Goal: Submit feedback/report problem: Submit feedback/report problem

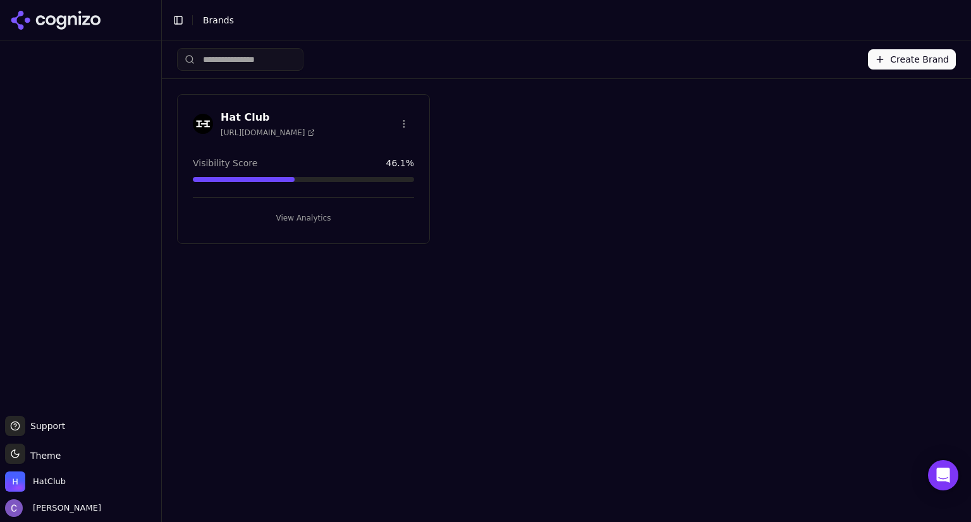
click at [312, 217] on button "View Analytics" at bounding box center [303, 218] width 221 height 20
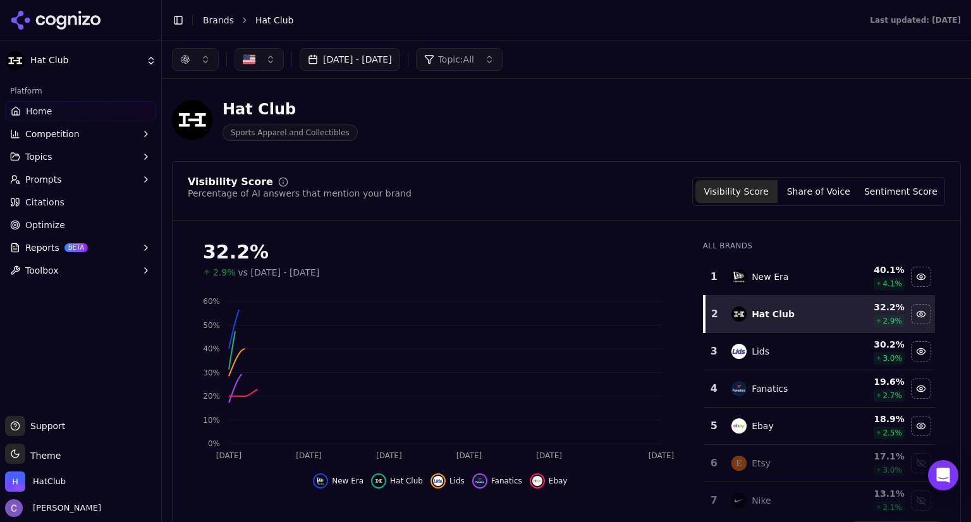
click at [66, 220] on link "Optimize" at bounding box center [80, 225] width 151 height 20
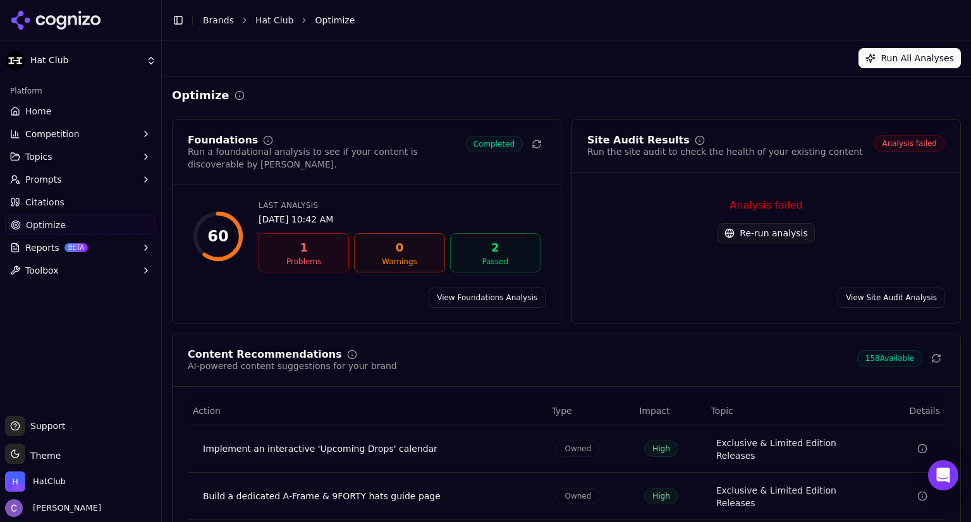
click at [758, 234] on button "Re-run analysis" at bounding box center [766, 233] width 97 height 20
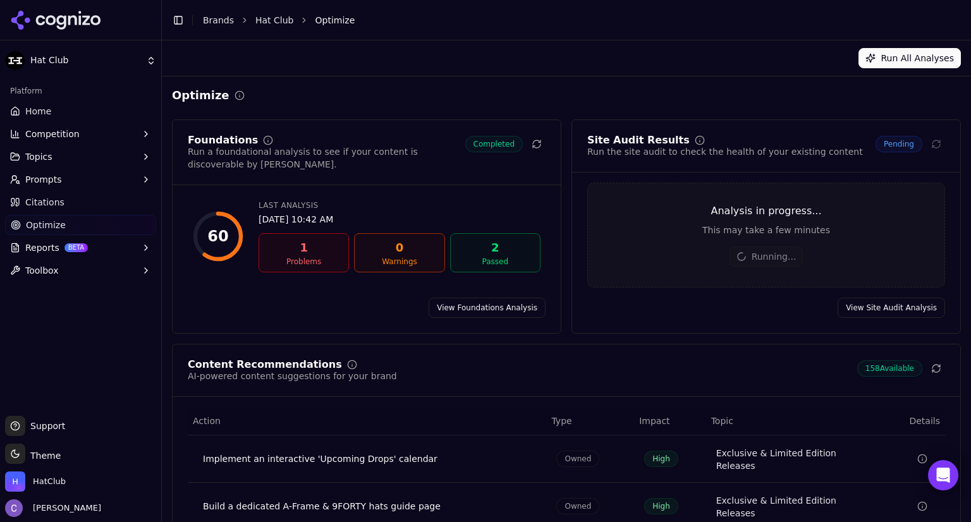
click at [70, 112] on link "Home" at bounding box center [80, 111] width 151 height 20
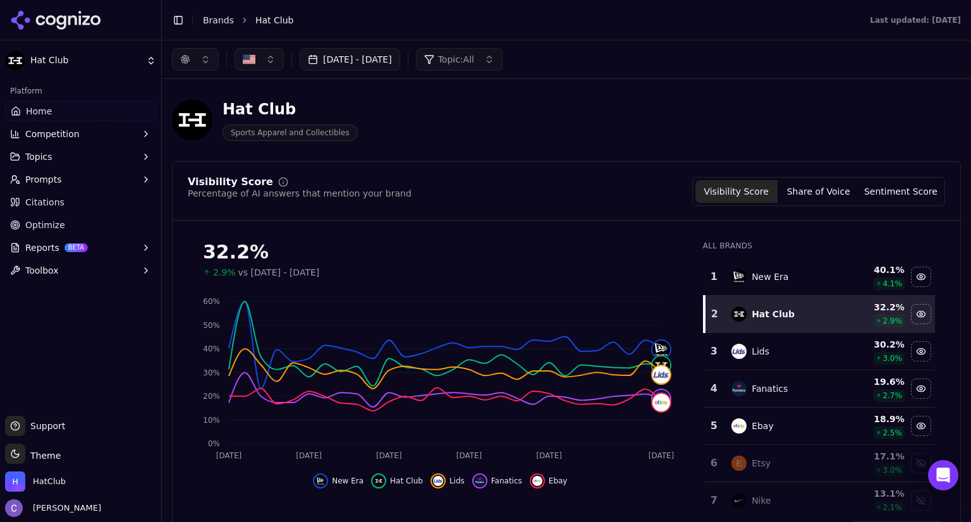
click at [70, 178] on button "Prompts" at bounding box center [80, 179] width 151 height 20
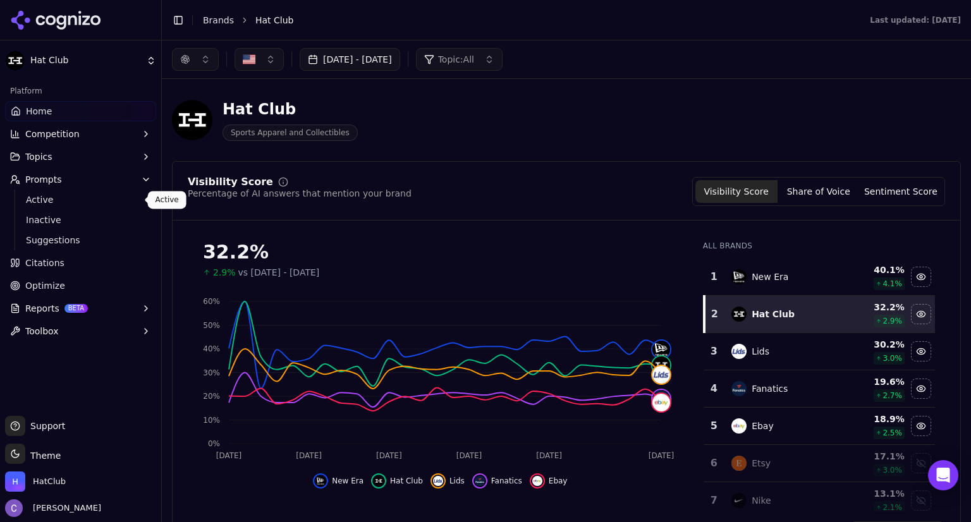
click at [71, 204] on span "Active" at bounding box center [81, 200] width 110 height 13
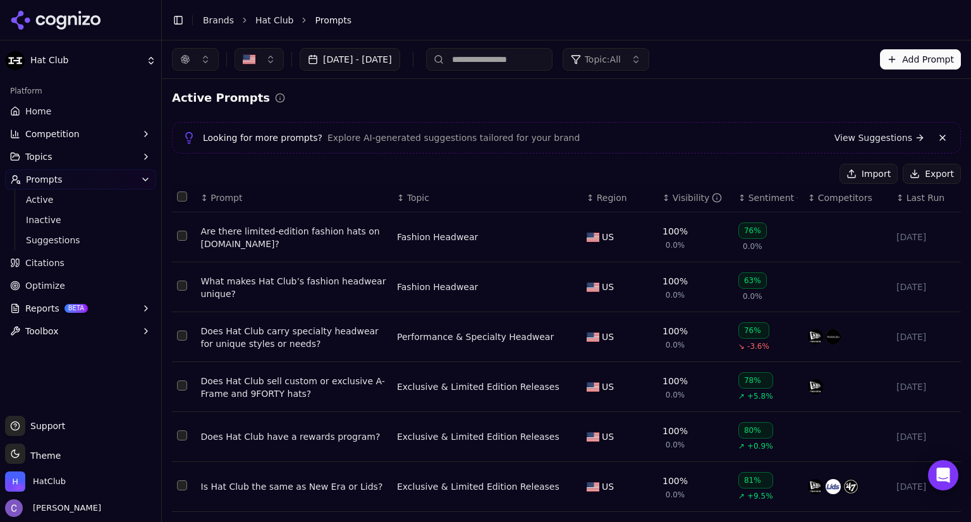
click at [663, 201] on div "↕ Visibility" at bounding box center [696, 198] width 66 height 13
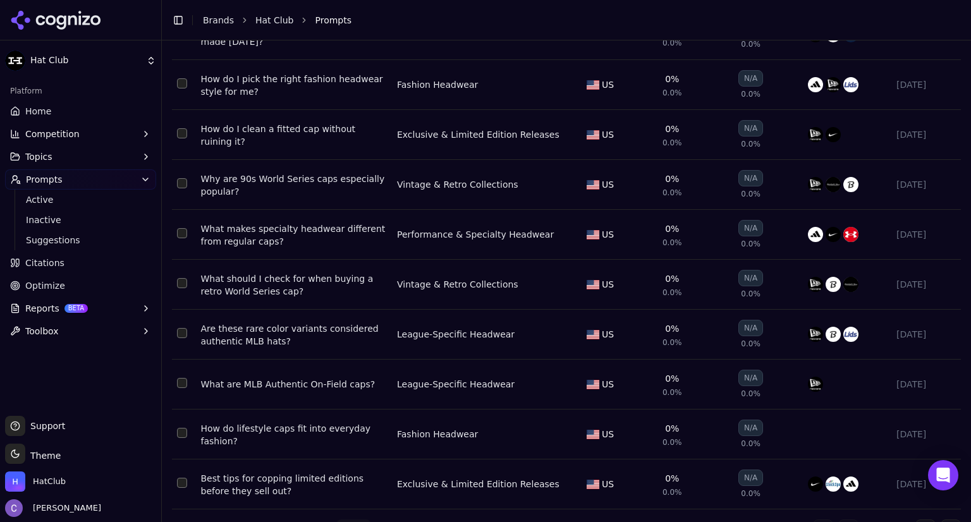
scroll to position [231, 0]
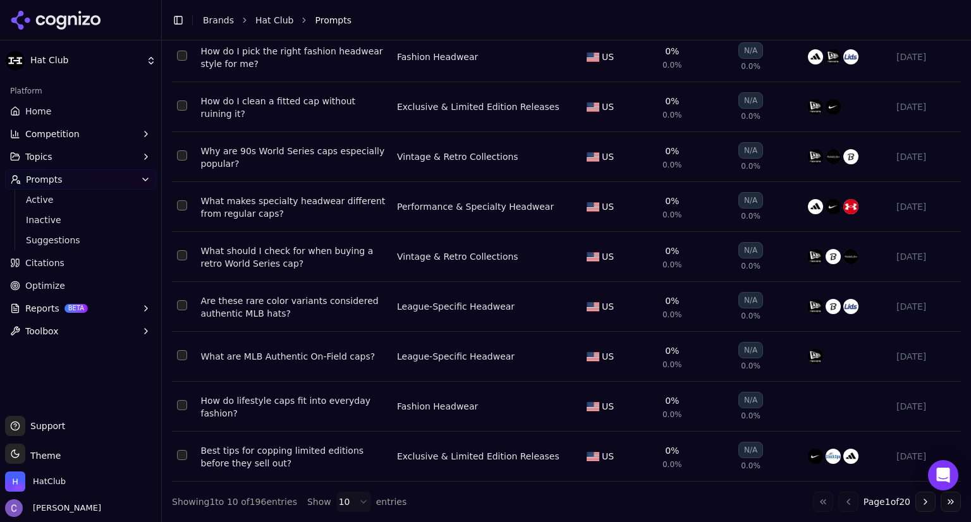
click at [916, 505] on button "Go to next page" at bounding box center [926, 502] width 20 height 20
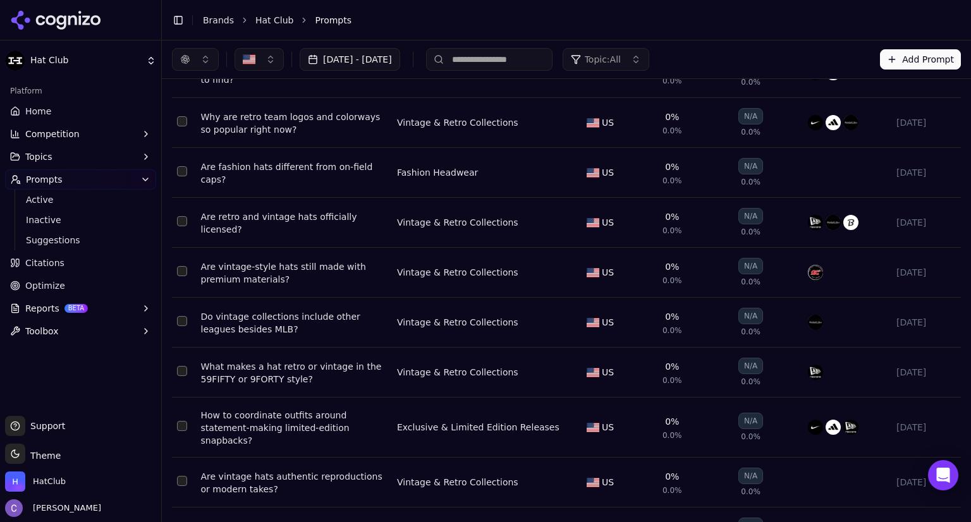
scroll to position [0, 0]
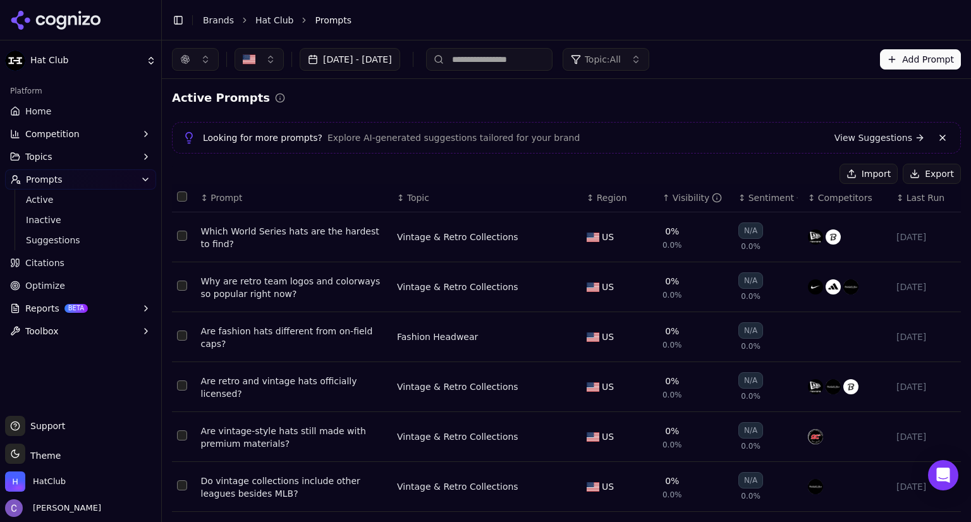
click at [194, 56] on button "button" at bounding box center [195, 59] width 47 height 23
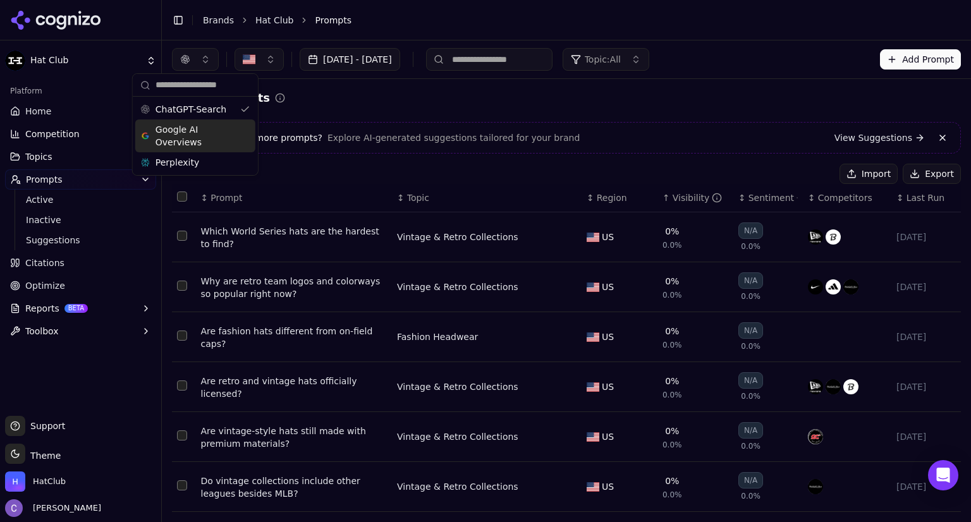
click at [243, 125] on div "Google AI Overviews" at bounding box center [195, 136] width 120 height 33
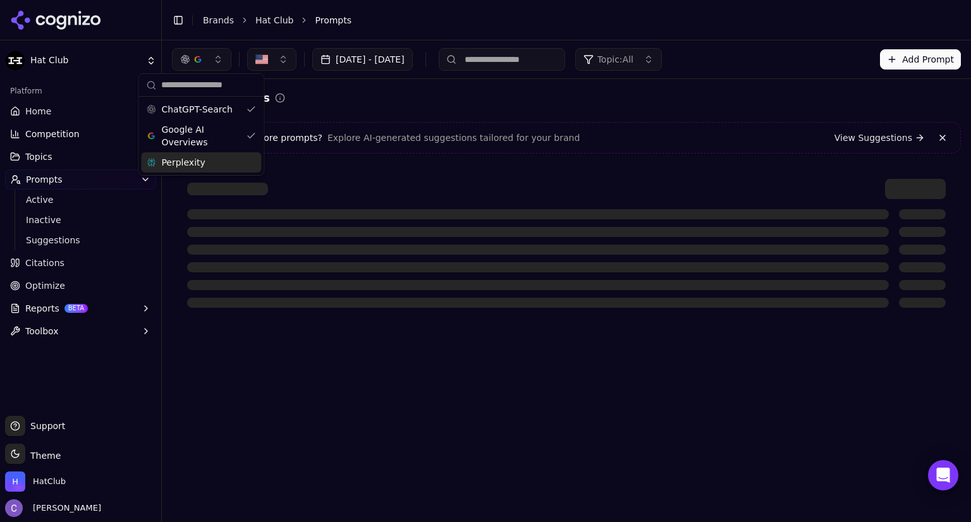
click at [251, 157] on div "Perplexity" at bounding box center [201, 162] width 120 height 20
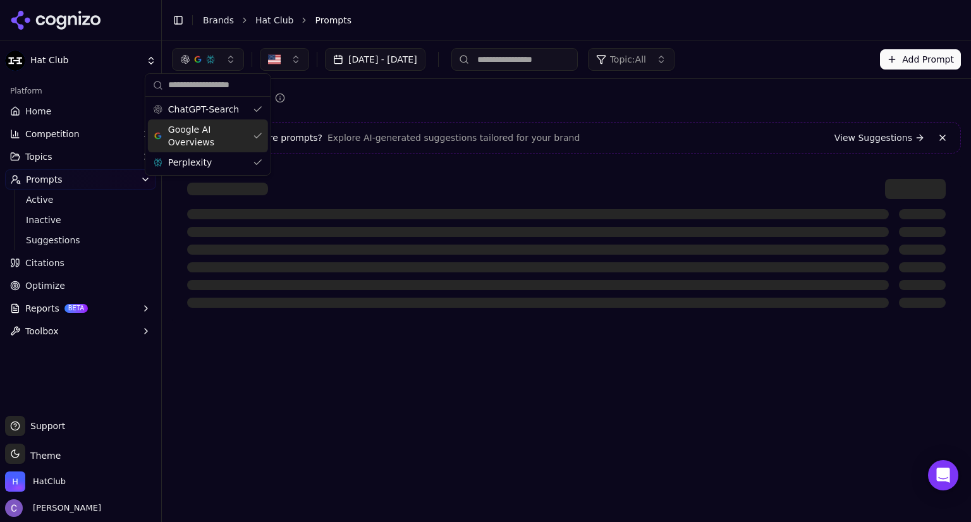
click at [81, 102] on link "Home" at bounding box center [80, 111] width 151 height 20
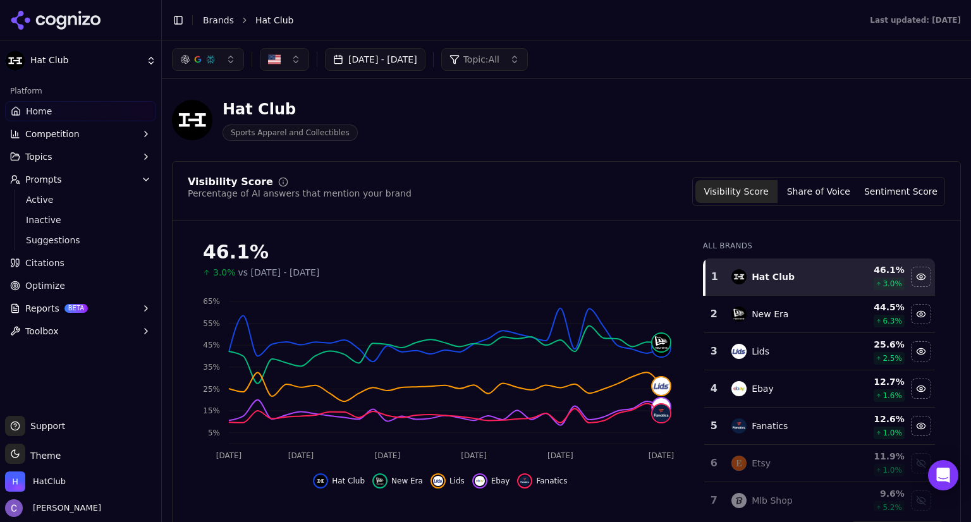
click at [426, 50] on button "[DATE] - [DATE]" at bounding box center [375, 59] width 101 height 23
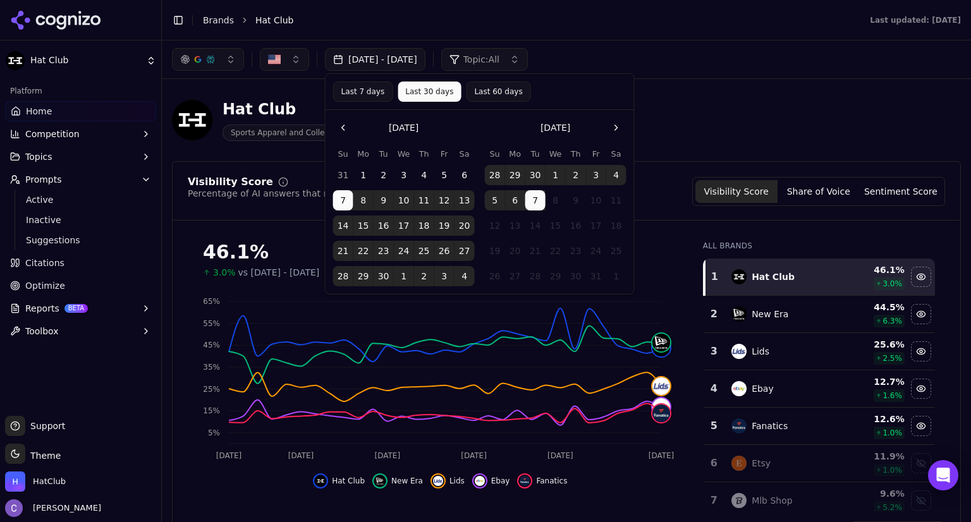
click at [431, 92] on button "Last 30 days" at bounding box center [429, 92] width 63 height 20
click at [536, 207] on button "7" at bounding box center [536, 200] width 20 height 20
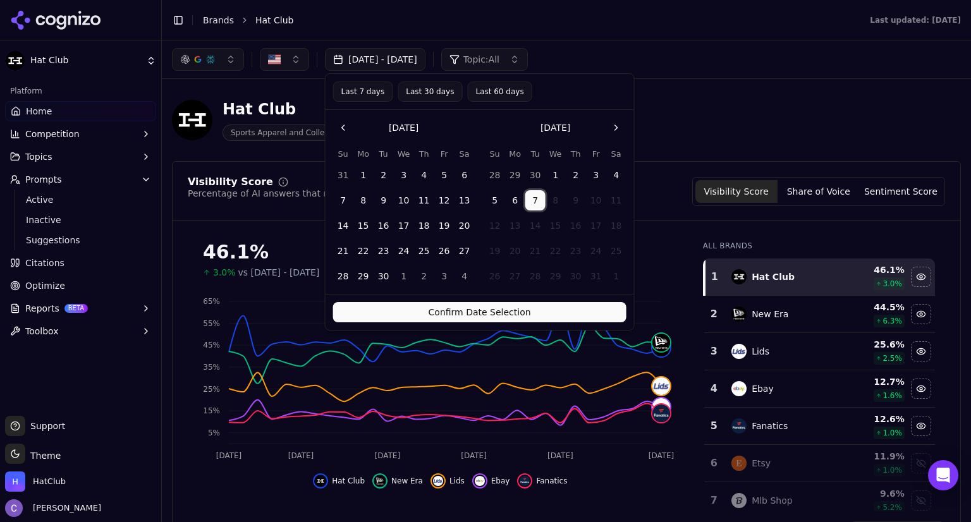
click at [559, 317] on button "Confirm Date Selection" at bounding box center [479, 312] width 293 height 20
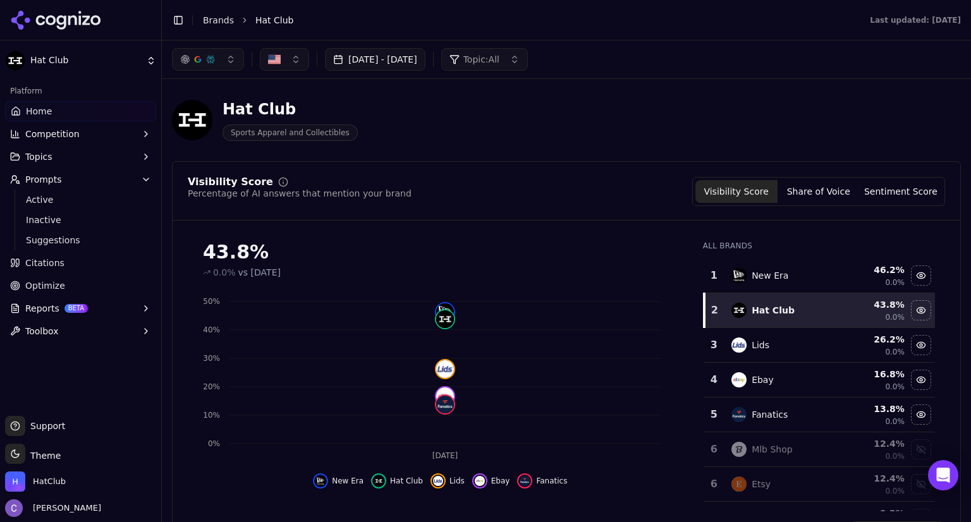
click at [426, 51] on button "[DATE] - [DATE]" at bounding box center [375, 59] width 101 height 23
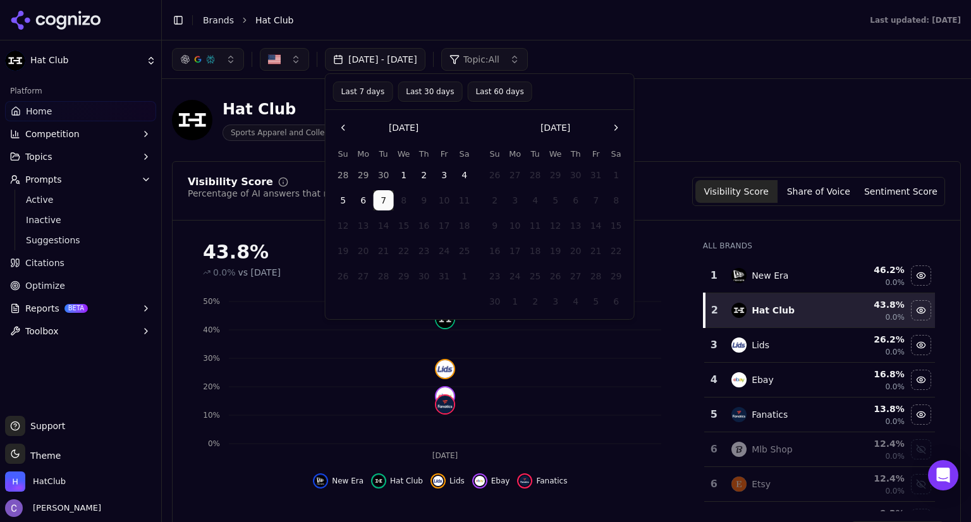
click at [446, 96] on button "Last 30 days" at bounding box center [430, 92] width 65 height 20
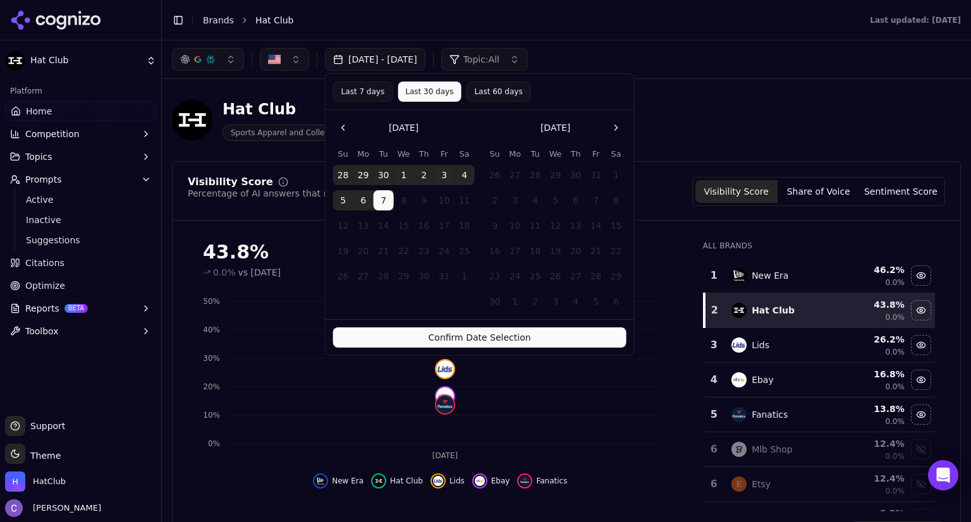
click at [526, 341] on button "Confirm Date Selection" at bounding box center [479, 338] width 293 height 20
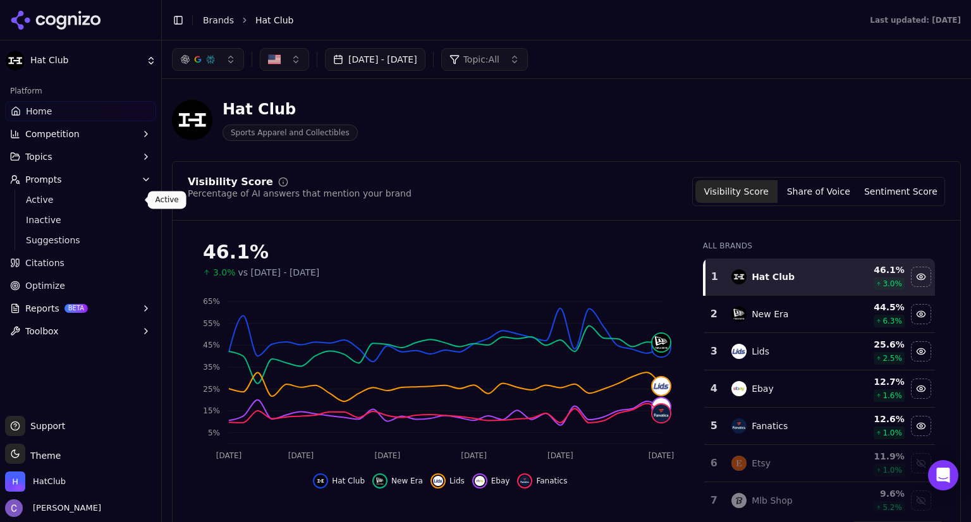
click at [66, 207] on link "Active" at bounding box center [81, 200] width 120 height 18
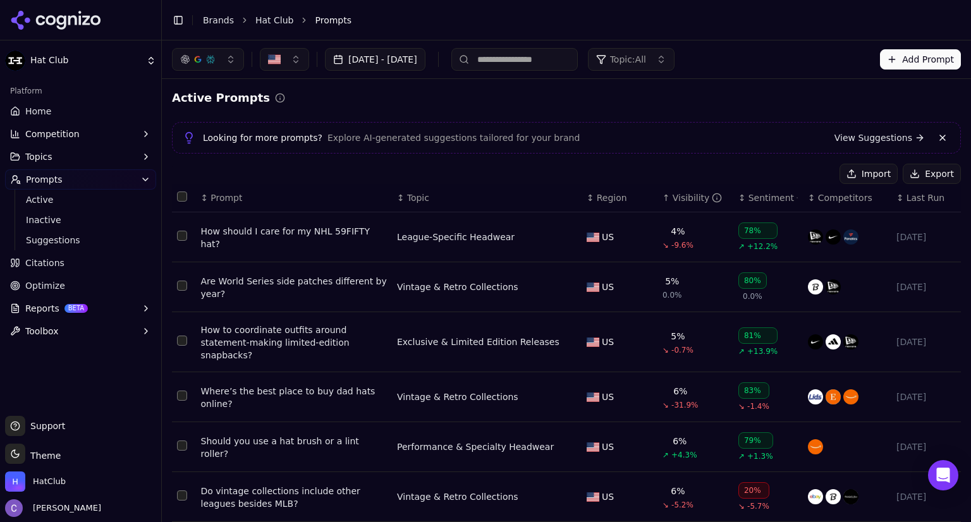
click at [663, 201] on div "↑ Visibility" at bounding box center [696, 198] width 66 height 13
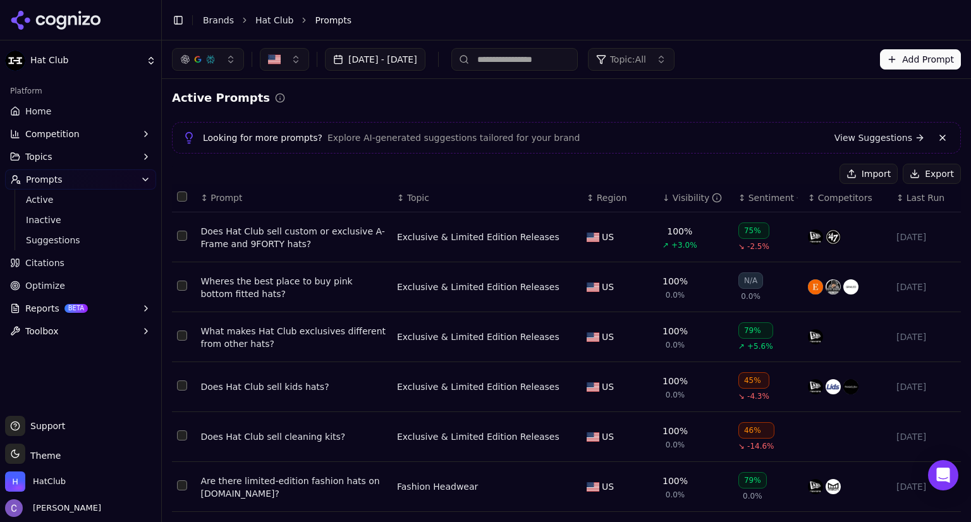
click at [663, 201] on div "↓ Visibility" at bounding box center [696, 198] width 66 height 13
click at [663, 200] on div "↕ Visibility" at bounding box center [696, 198] width 66 height 13
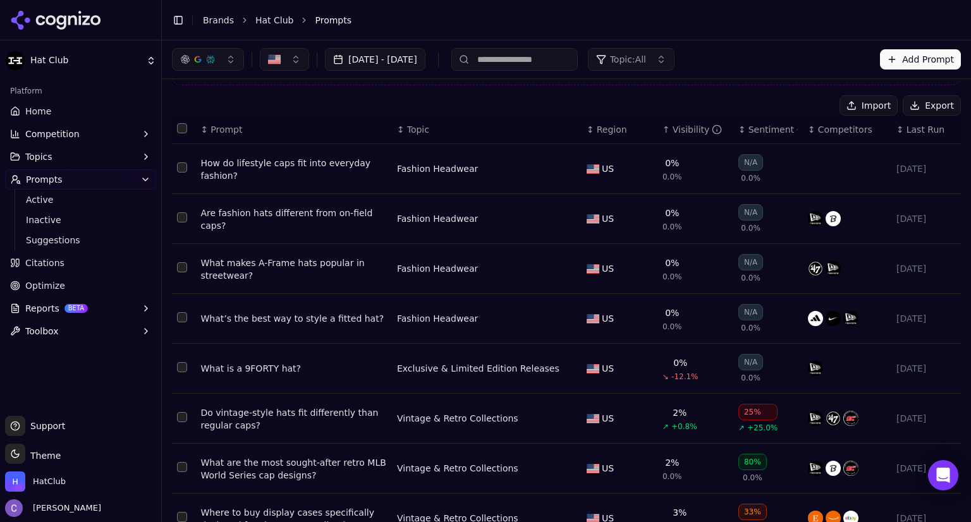
scroll to position [67, 0]
click at [47, 284] on span "Optimize" at bounding box center [45, 286] width 40 height 13
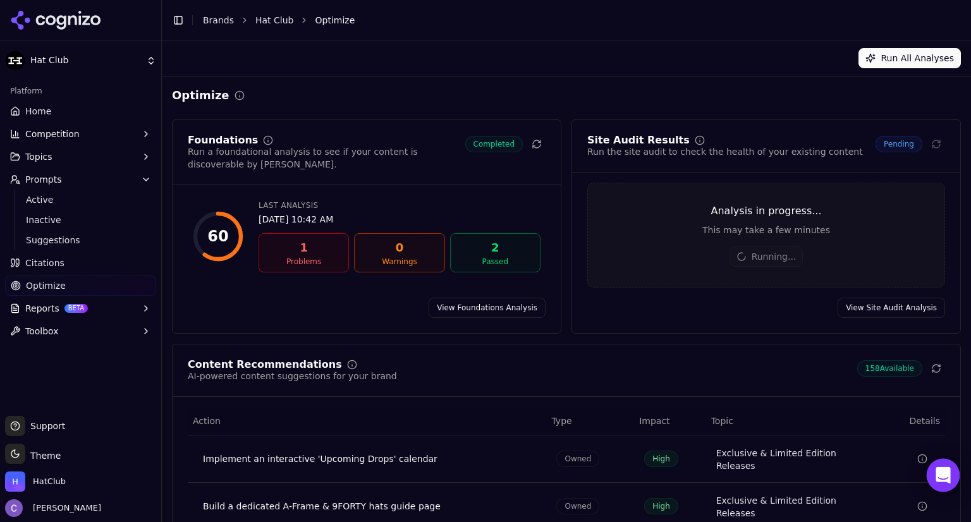
click at [947, 471] on icon "Open Intercom Messenger" at bounding box center [943, 475] width 15 height 16
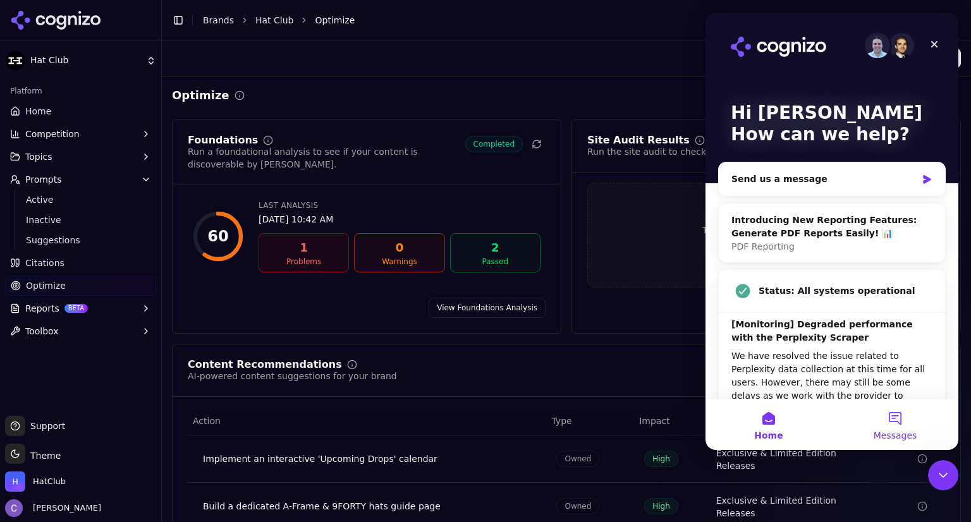
click at [900, 423] on button "Messages" at bounding box center [895, 425] width 126 height 51
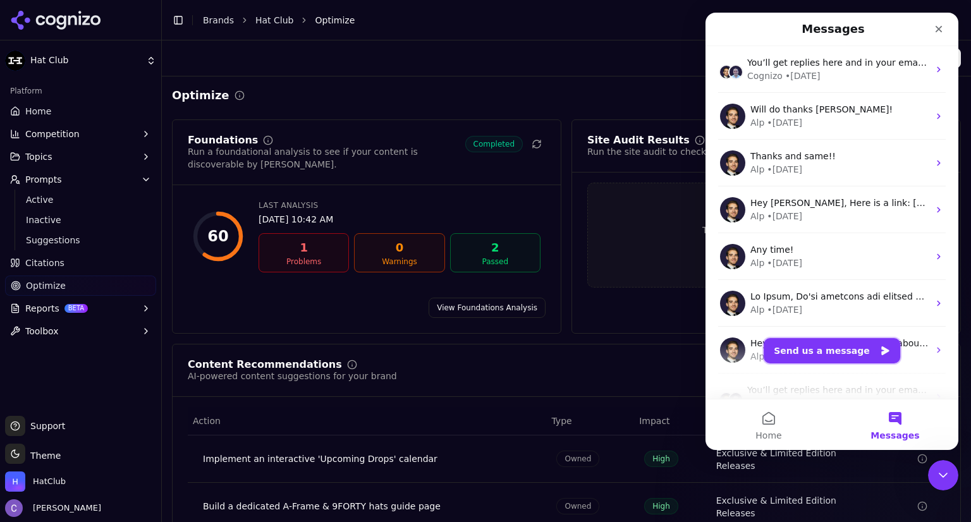
click at [854, 355] on button "Send us a message" at bounding box center [832, 350] width 137 height 25
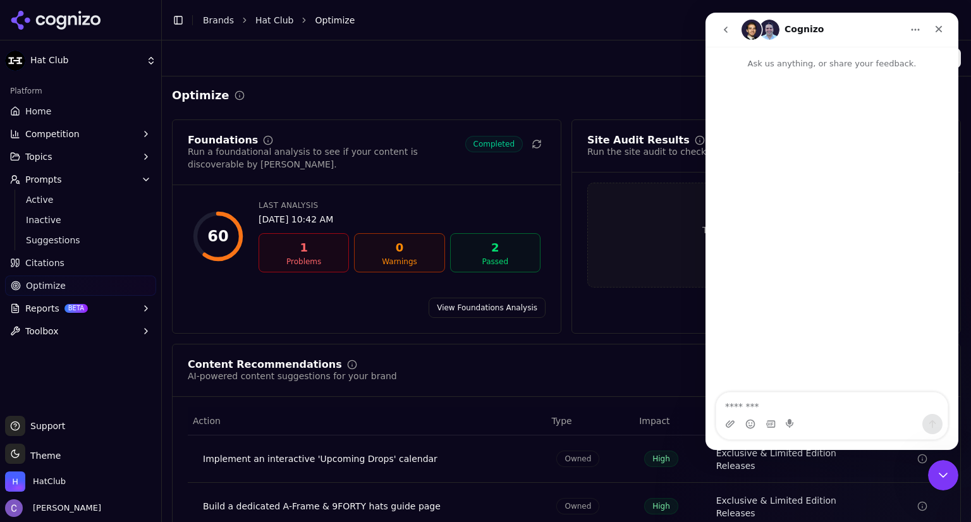
click at [727, 30] on icon "go back" at bounding box center [726, 30] width 10 height 10
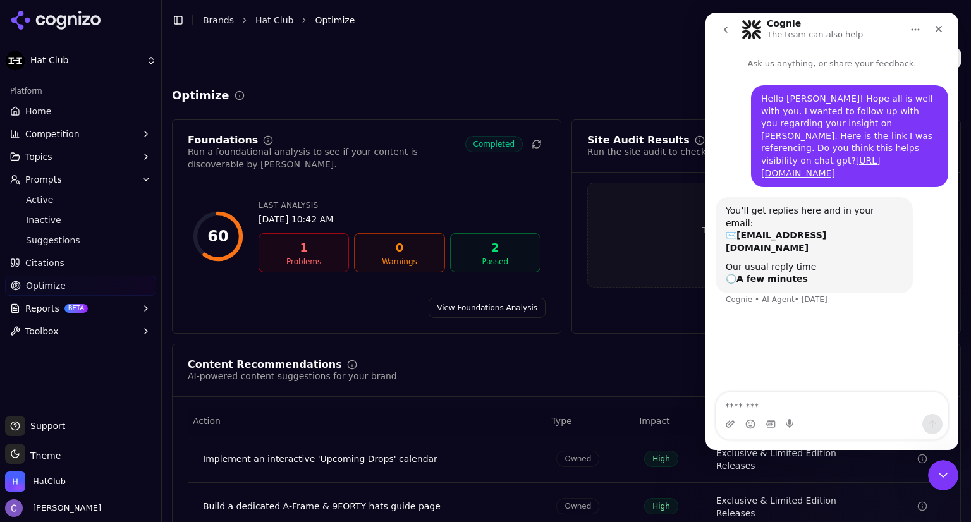
click at [786, 402] on textarea "Message…" at bounding box center [832, 404] width 231 height 22
type textarea "*"
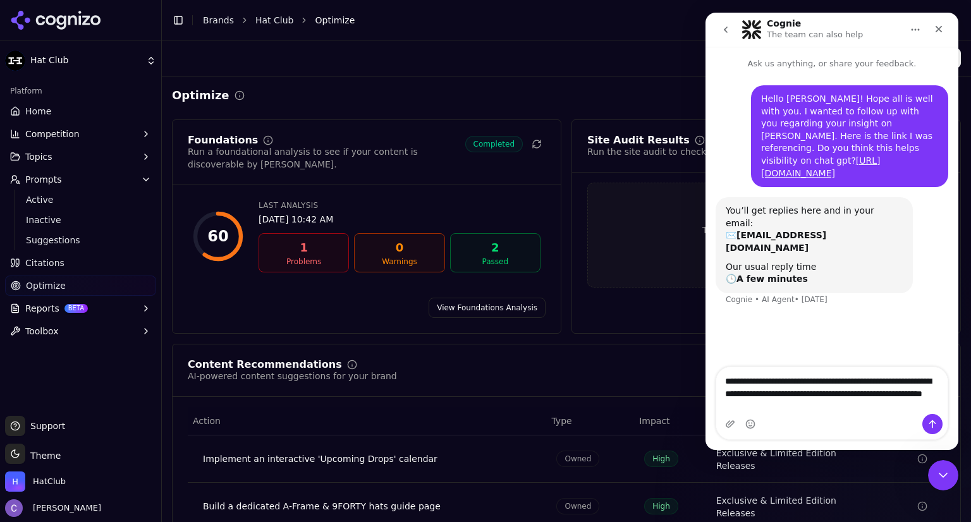
type textarea "**********"
click at [933, 421] on icon "Send a message…" at bounding box center [933, 425] width 7 height 8
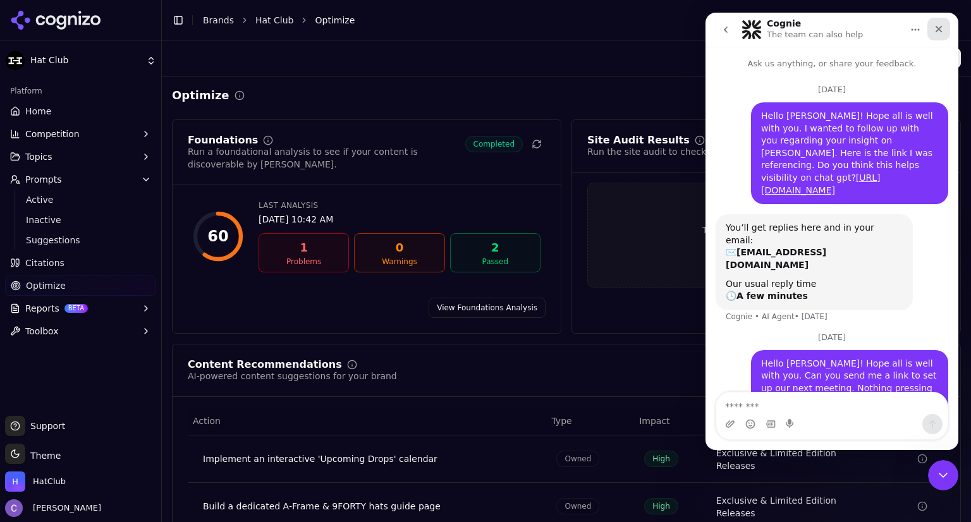
click at [945, 27] on div "Close" at bounding box center [939, 29] width 23 height 23
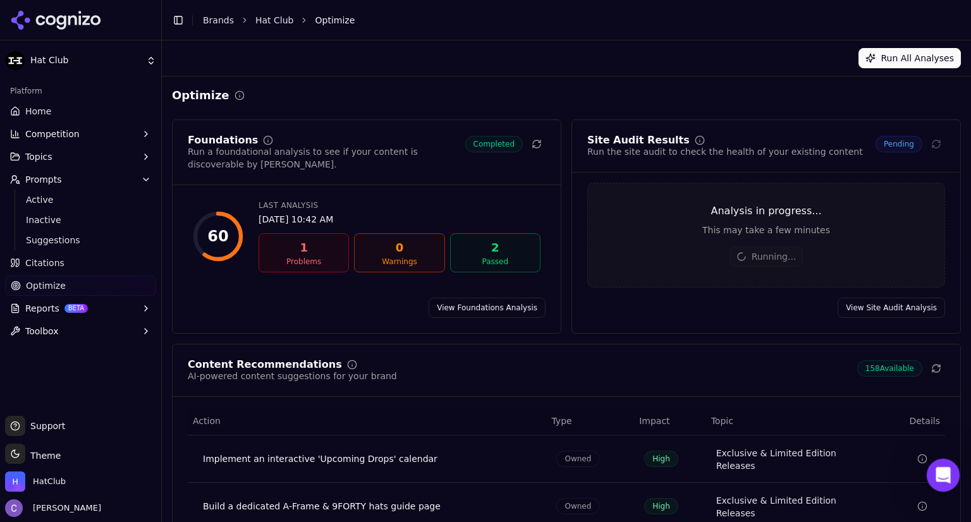
click at [945, 471] on icon "Open Intercom Messenger" at bounding box center [942, 474] width 21 height 21
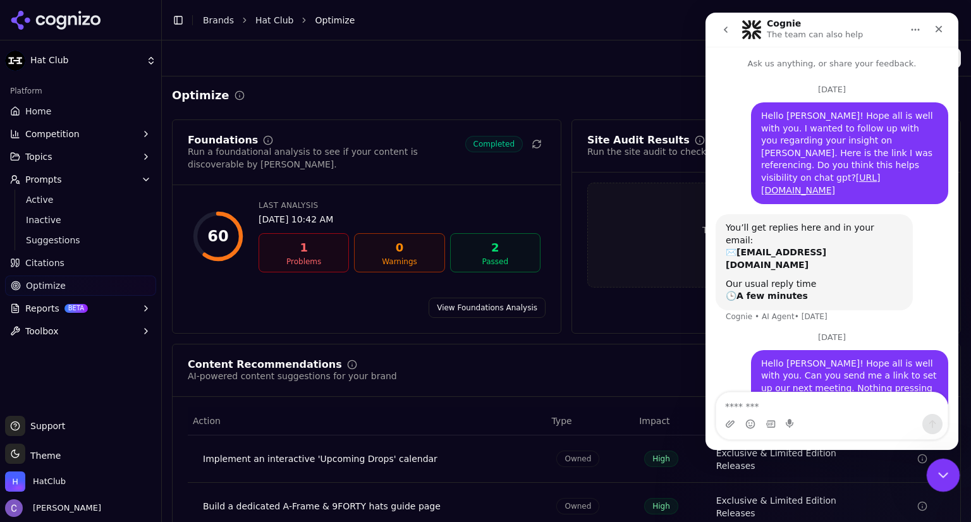
click at [936, 467] on icon "Close Intercom Messenger" at bounding box center [941, 473] width 15 height 15
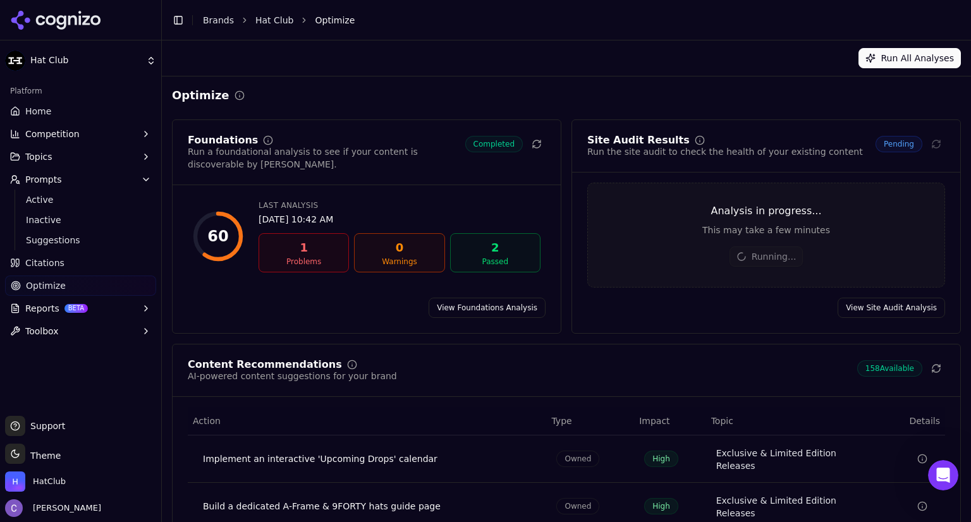
click at [60, 114] on link "Home" at bounding box center [80, 111] width 151 height 20
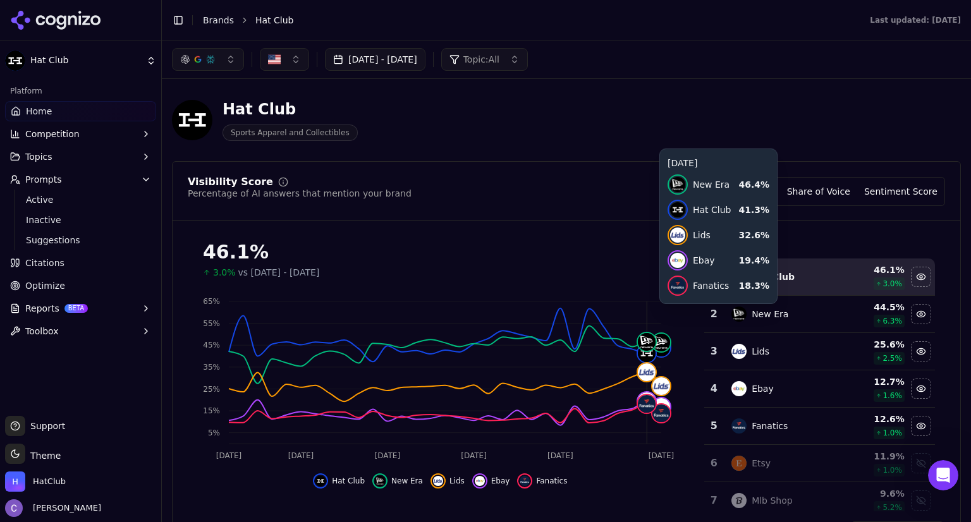
click at [426, 63] on button "[DATE] - [DATE]" at bounding box center [375, 59] width 101 height 23
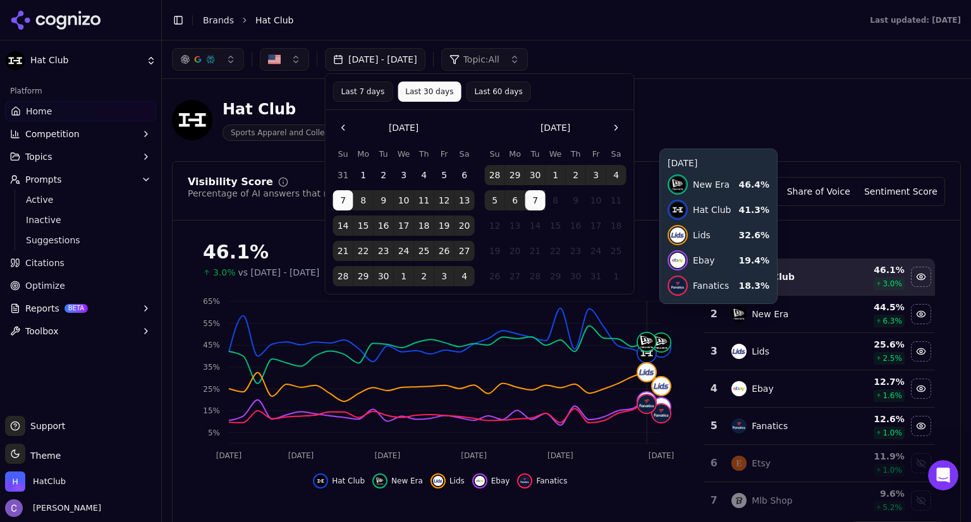
click at [418, 86] on button "Last 30 days" at bounding box center [429, 92] width 63 height 20
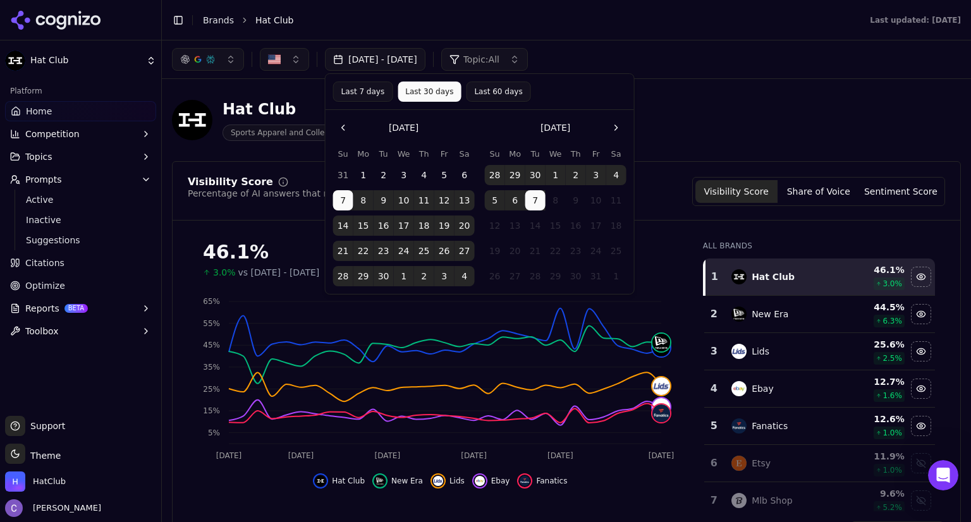
click at [689, 100] on div "Hat Club Sports Apparel and Collectibles" at bounding box center [455, 120] width 567 height 42
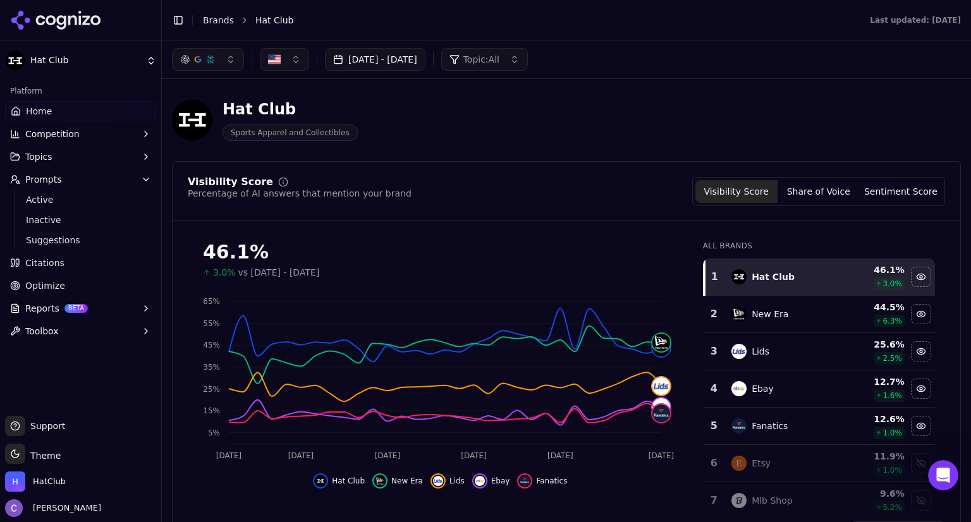
click at [385, 59] on button "[DATE] - [DATE]" at bounding box center [375, 59] width 101 height 23
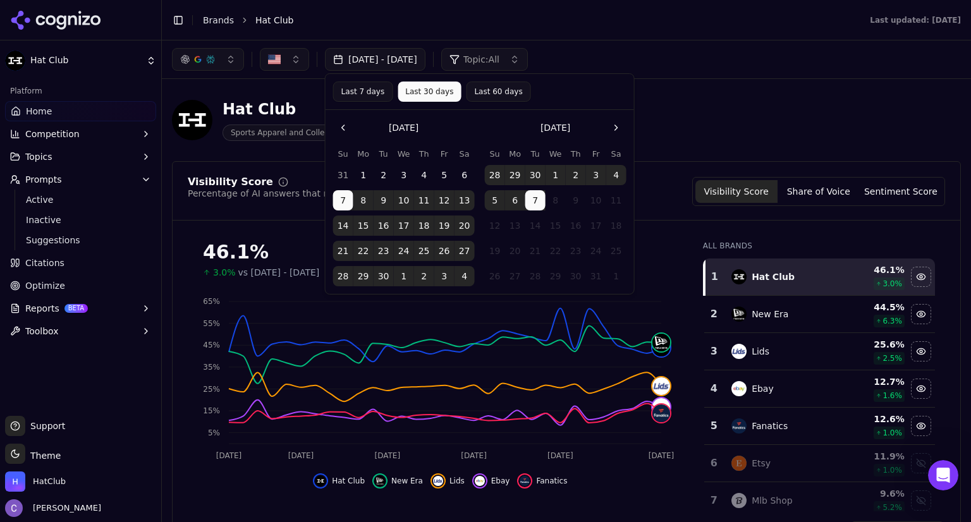
click at [496, 95] on button "Last 60 days" at bounding box center [498, 92] width 65 height 20
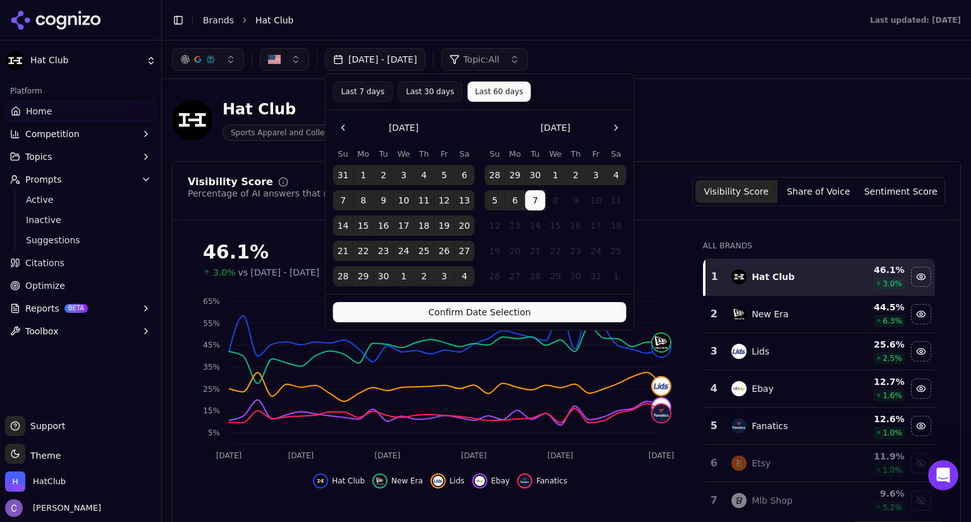
click at [566, 307] on button "Confirm Date Selection" at bounding box center [479, 312] width 293 height 20
